Goal: Find contact information: Find contact information

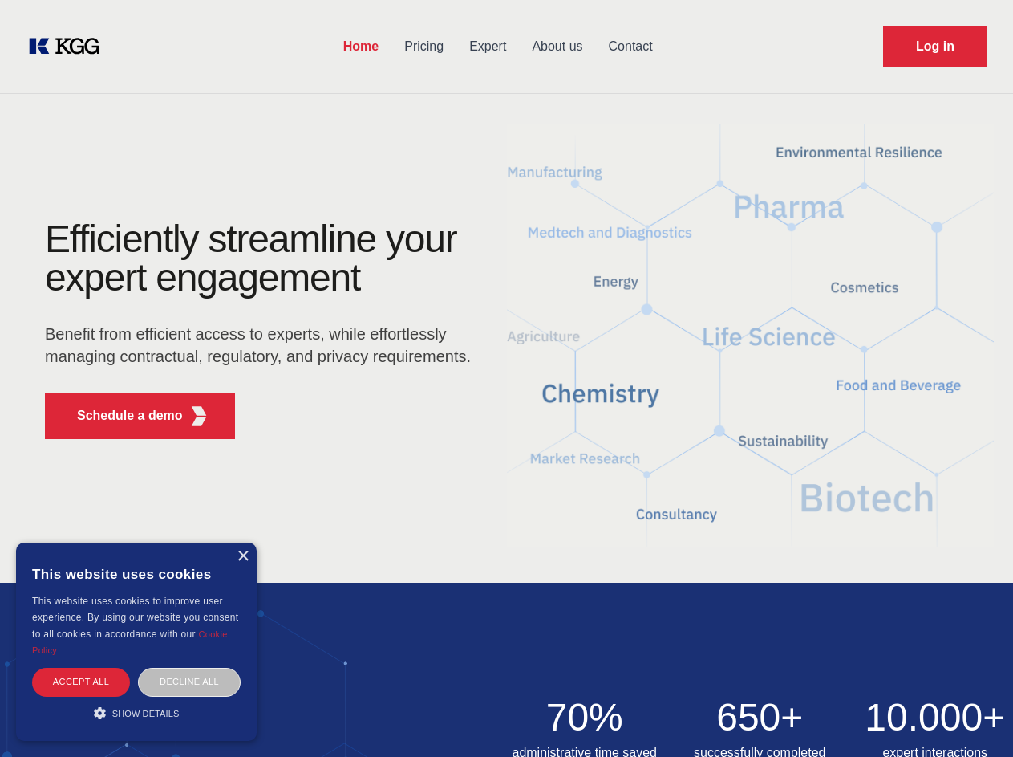
click at [506, 378] on div "Efficiently streamline your expert engagement Benefit from efficient access to …" at bounding box center [263, 336] width 488 height 232
click at [120, 416] on p "Schedule a demo" at bounding box center [130, 415] width 106 height 19
click at [242, 556] on div "× This website uses cookies This website uses cookies to improve user experienc…" at bounding box center [136, 641] width 241 height 198
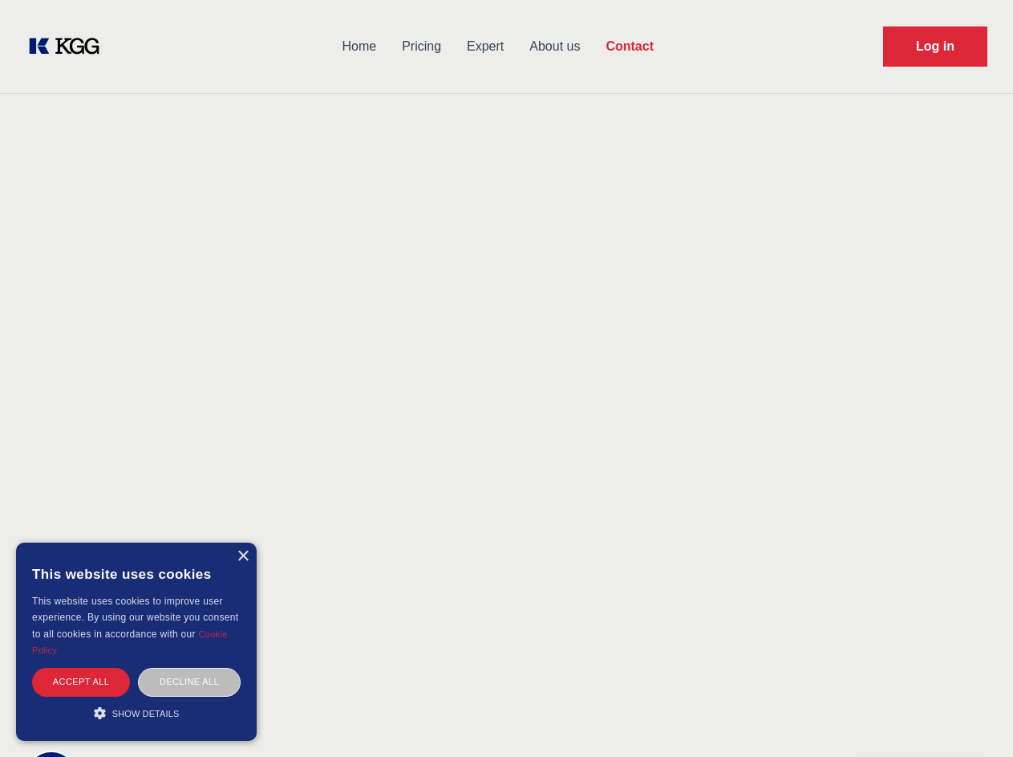
click at [81, 681] on div "Accept all" at bounding box center [81, 682] width 98 height 28
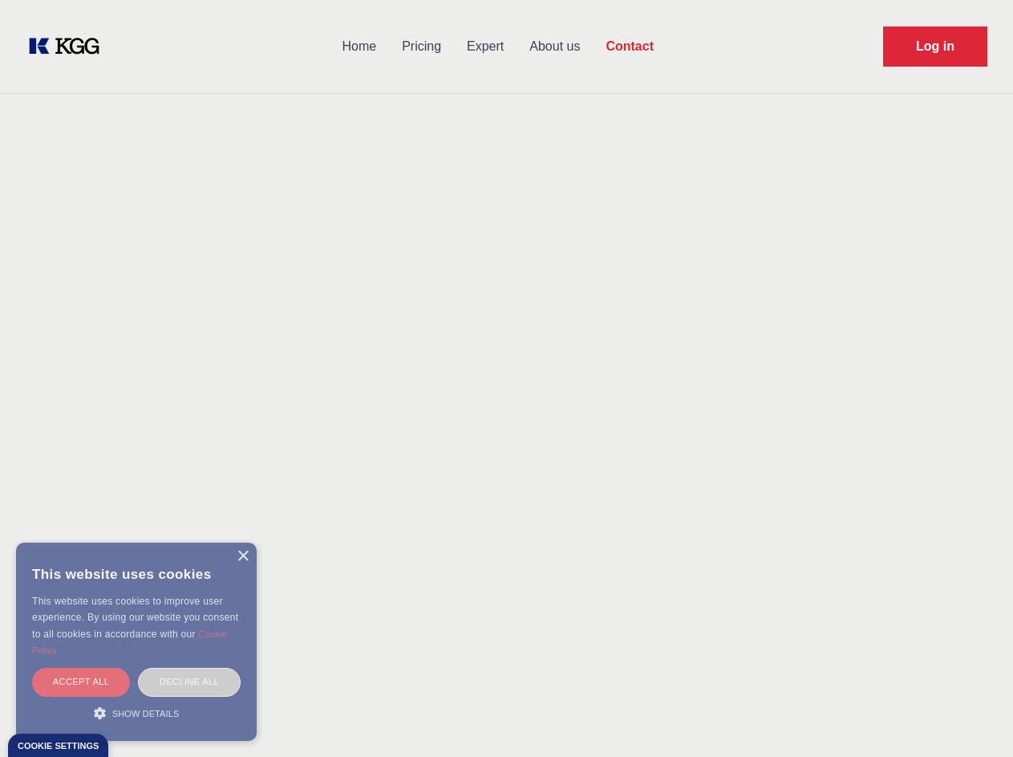
click at [189, 681] on div "Decline all" at bounding box center [189, 682] width 103 height 28
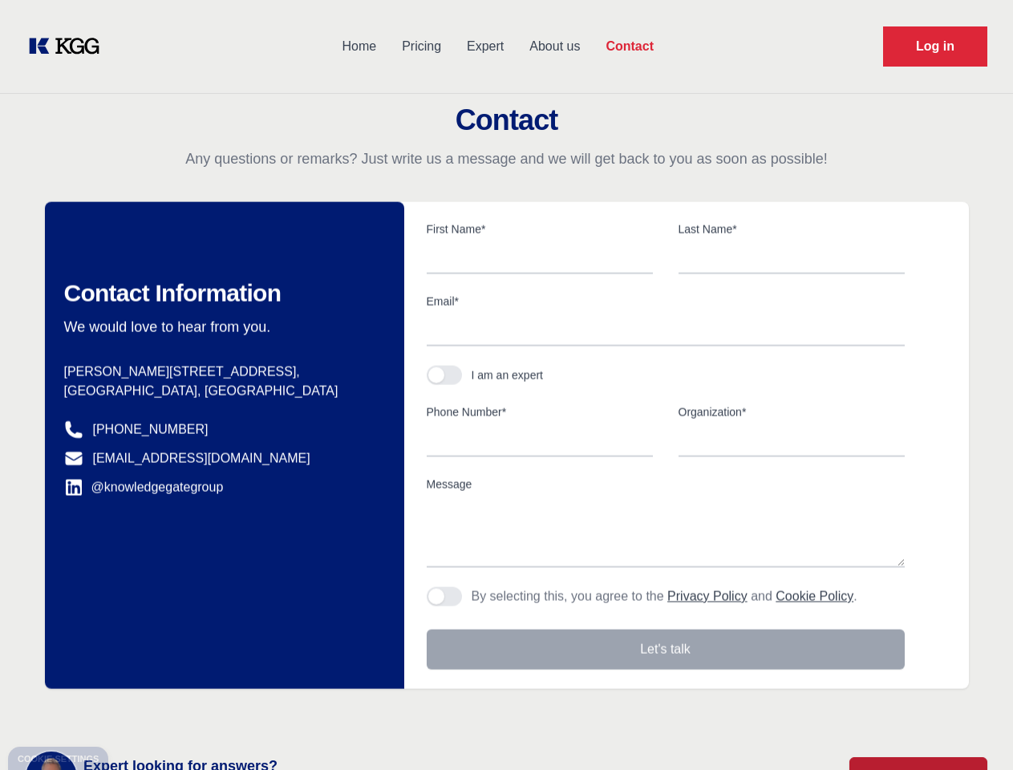
click at [136, 713] on main "Contact Any questions or remarks? Just write us a message and we will get back …" at bounding box center [506, 417] width 1013 height 835
